Goal: Task Accomplishment & Management: Manage account settings

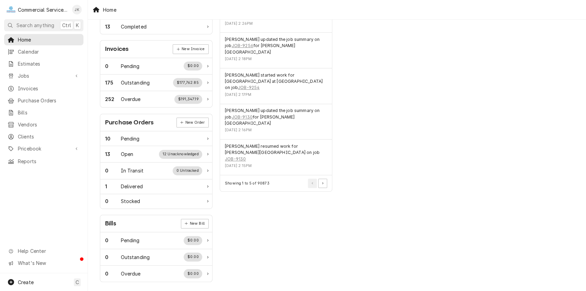
scroll to position [186, 0]
click at [33, 48] on span "Calendar" at bounding box center [49, 51] width 62 height 7
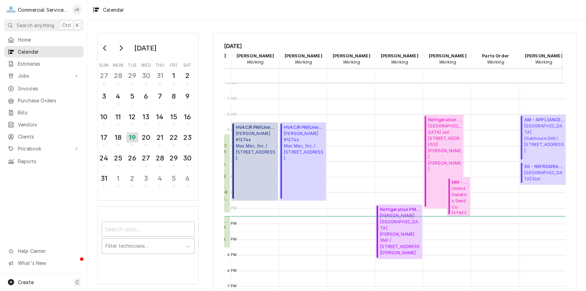
scroll to position [0, 255]
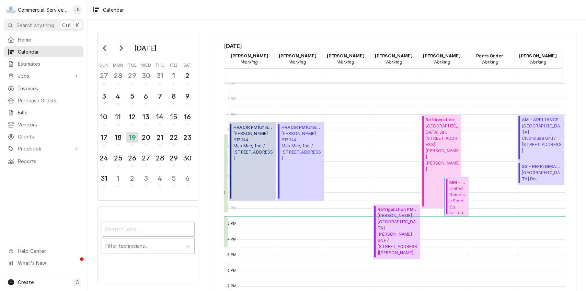
click at [450, 198] on span "United Genetics Seed Co. 8000 Fairview Rd, Hollister, CA 95023" at bounding box center [457, 199] width 17 height 29
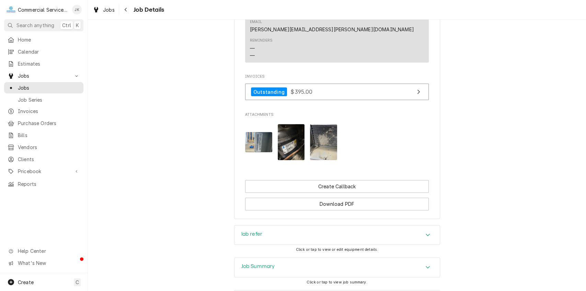
scroll to position [513, 0]
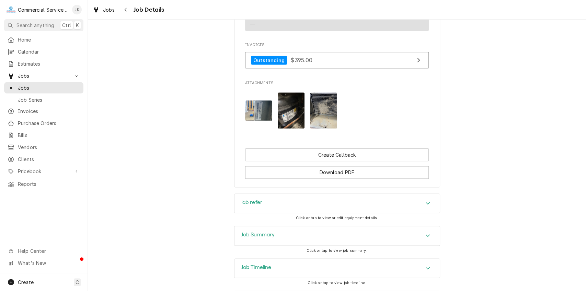
click at [297, 194] on div "lab refer" at bounding box center [336, 203] width 205 height 19
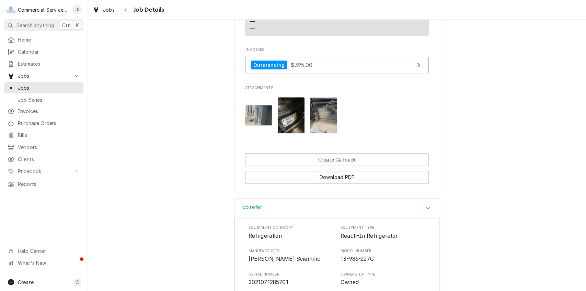
scroll to position [492, 0]
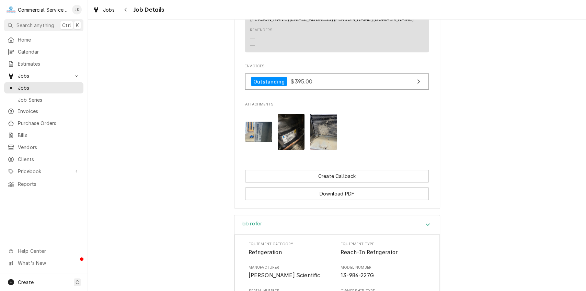
click at [286, 121] on img "Attachments" at bounding box center [291, 132] width 27 height 36
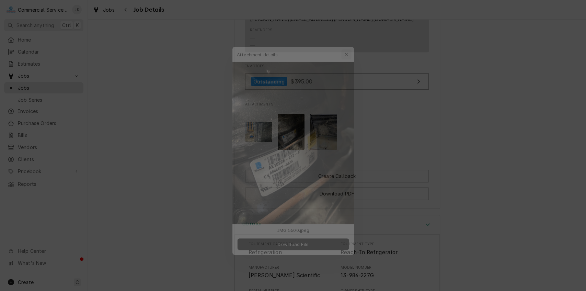
click at [350, 38] on div "button" at bounding box center [350, 40] width 7 height 7
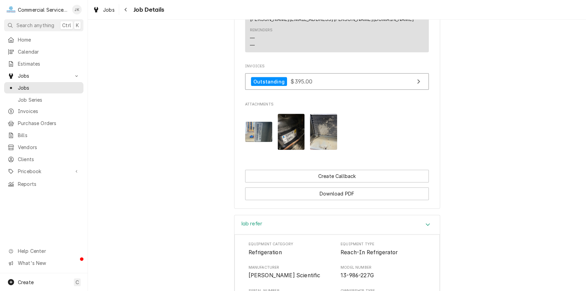
click at [259, 125] on img "Attachments" at bounding box center [258, 131] width 27 height 20
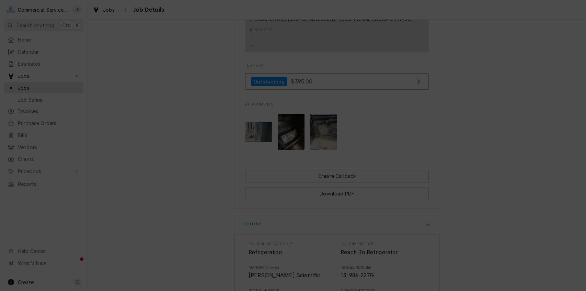
click at [351, 78] on icon "button" at bounding box center [351, 79] width 4 height 5
